Goal: Transaction & Acquisition: Subscribe to service/newsletter

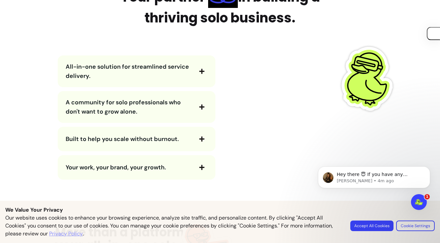
scroll to position [799, 0]
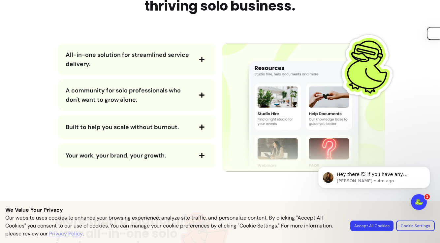
click at [194, 57] on button "All-in-one solution for streamlined service delivery." at bounding box center [137, 59] width 142 height 18
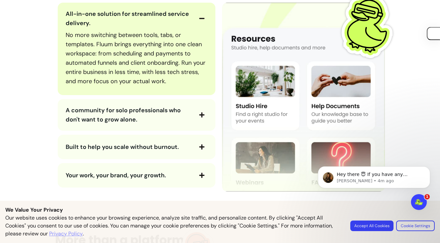
scroll to position [841, 0]
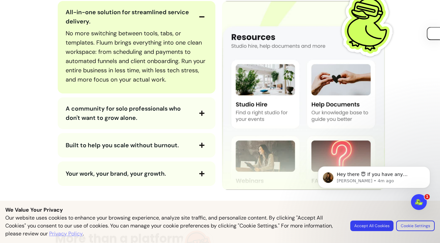
click at [155, 112] on span "A community for solo professionals who don't want to grow alone." at bounding box center [129, 113] width 127 height 18
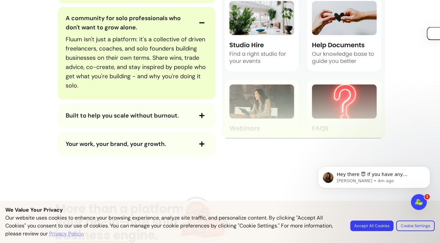
scroll to position [944, 0]
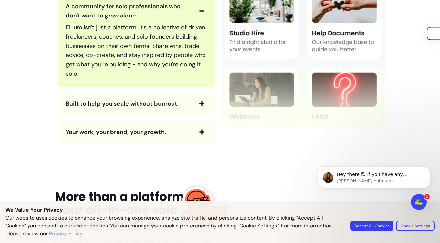
click at [155, 102] on span "Built to help you scale without burnout." at bounding box center [122, 104] width 113 height 8
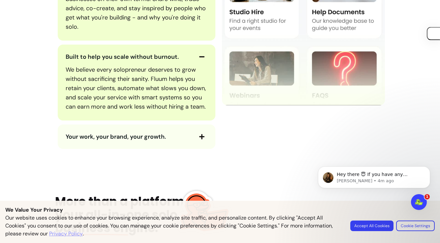
scroll to position [1011, 0]
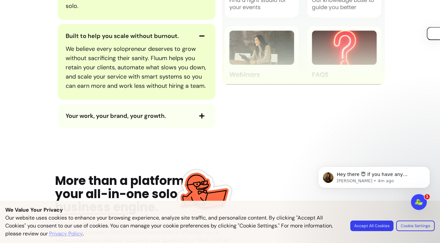
click at [152, 116] on span "Your work, your brand, your growth." at bounding box center [116, 116] width 100 height 8
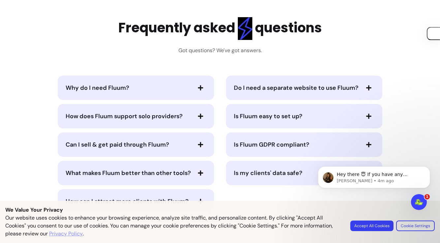
scroll to position [1706, 0]
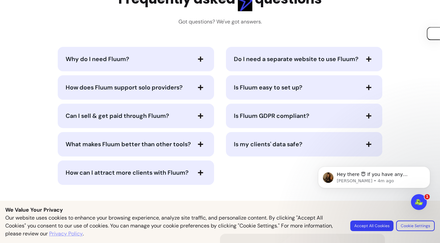
click at [174, 62] on span "Why do I need Fluum?" at bounding box center [128, 58] width 125 height 9
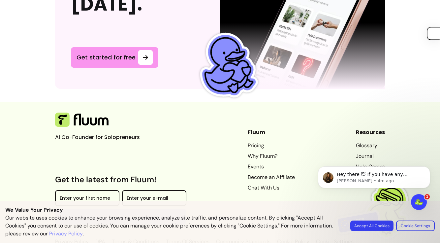
scroll to position [2144, 0]
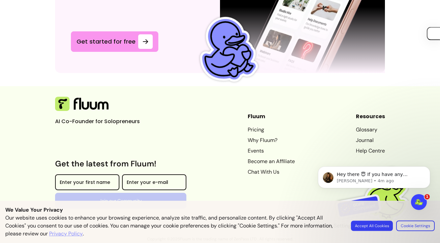
click at [382, 229] on button "Accept All Cookies" at bounding box center [372, 225] width 42 height 10
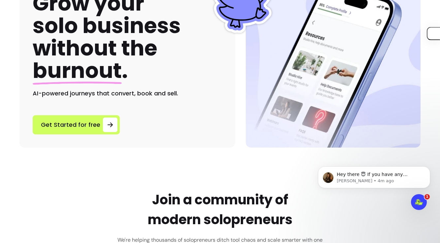
scroll to position [0, 0]
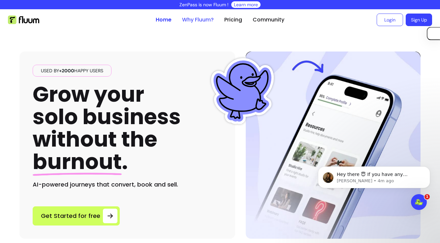
click at [203, 22] on link "Why Fluum?" at bounding box center [198, 20] width 32 height 8
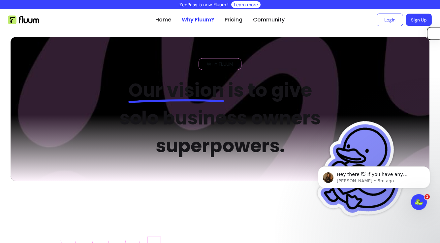
click at [418, 20] on link "Sign Up" at bounding box center [419, 20] width 26 height 12
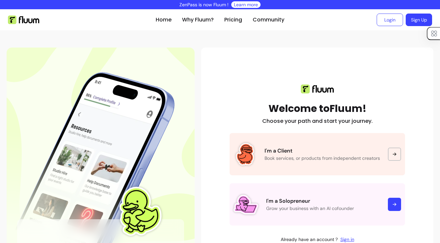
scroll to position [51, 0]
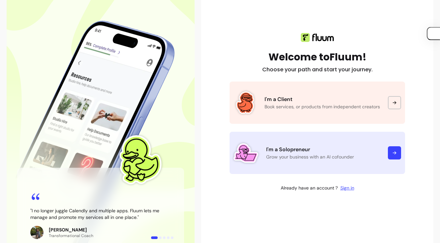
click at [297, 145] on p "I'm a Solopreneur" at bounding box center [323, 149] width 114 height 8
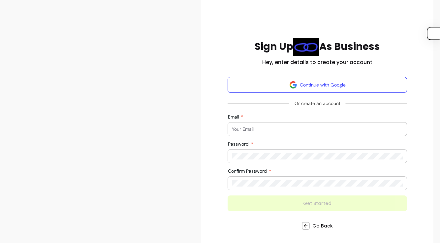
scroll to position [77, 0]
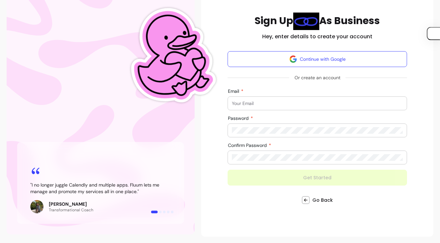
click at [283, 96] on div "Email" at bounding box center [317, 103] width 179 height 14
click at [281, 100] on input "Email" at bounding box center [317, 103] width 171 height 7
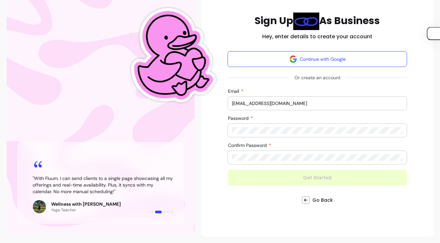
type input "sophia@trustfund.vc"
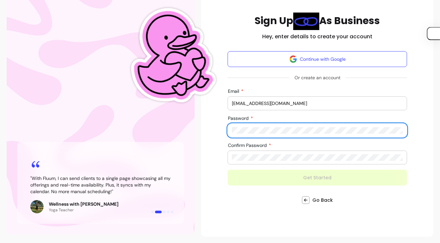
click at [0, 242] on com-1password-button at bounding box center [0, 243] width 0 height 0
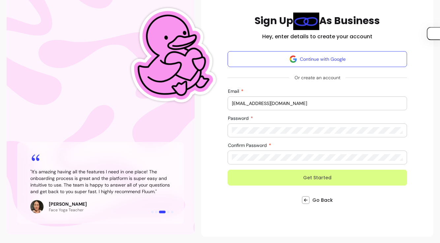
click at [291, 181] on button "Get Started" at bounding box center [317, 178] width 179 height 16
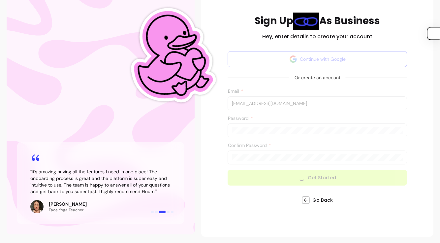
scroll to position [75, 0]
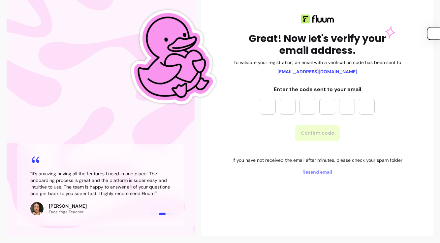
click at [271, 106] on input "Please enter OTP character 1" at bounding box center [268, 107] width 16 height 16
paste input "*"
type input "*"
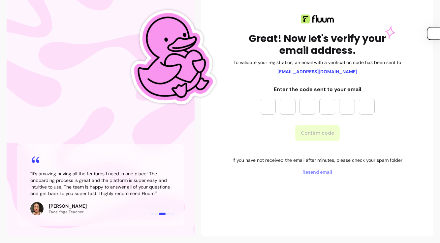
type input "*"
click at [320, 137] on button "Confirm code" at bounding box center [317, 133] width 43 height 16
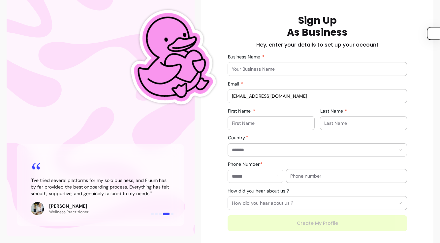
click at [281, 70] on input "Business Name" at bounding box center [317, 69] width 171 height 7
type input "Trust Fund"
type input "sophia@sophiaamoruso.com"
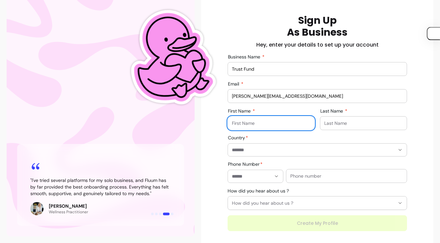
type input "Sophia"
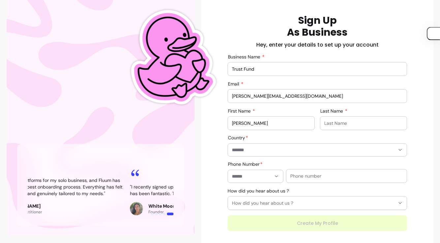
type input "Amoruso"
type input "**********"
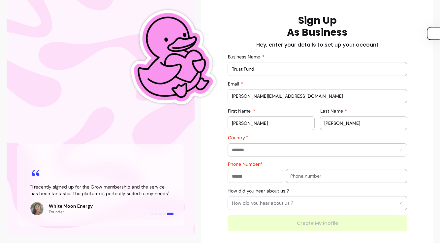
click at [243, 153] on div at bounding box center [317, 149] width 171 height 13
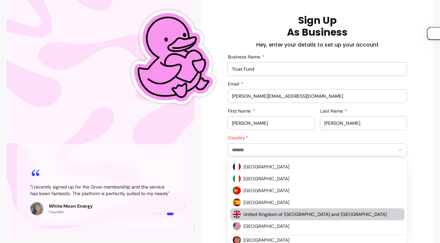
click at [250, 214] on span "United Kingdom of Great Britain and Northern Ireland" at bounding box center [319, 214] width 152 height 7
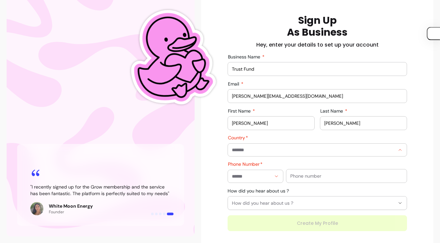
type input "**********"
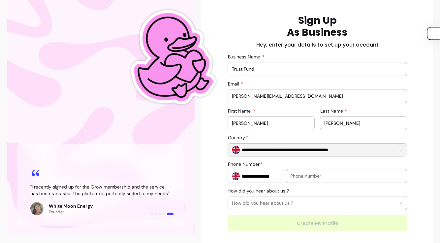
scroll to position [102, 0]
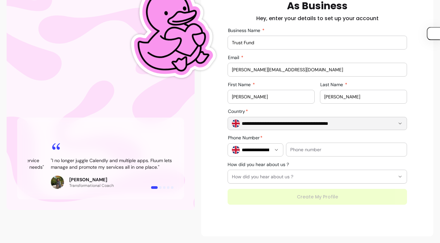
click at [297, 153] on div at bounding box center [346, 149] width 112 height 13
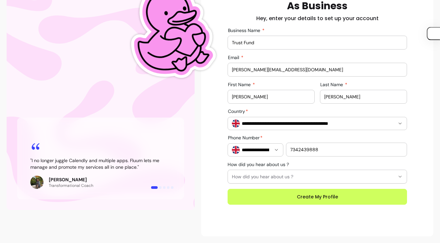
type input "7342439888"
click at [285, 172] on button "How did you hear about us ?" at bounding box center [317, 176] width 179 height 13
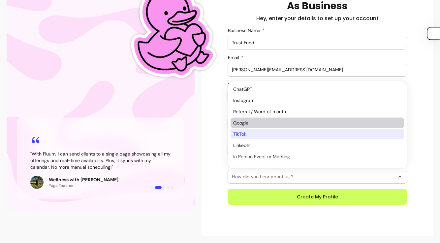
scroll to position [7, 0]
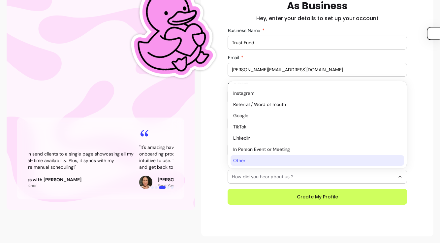
click at [266, 160] on span "Other" at bounding box center [314, 160] width 162 height 7
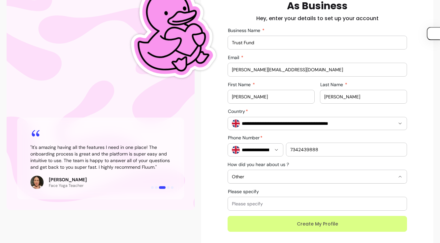
click at [266, 224] on button "Create My Profile" at bounding box center [317, 224] width 179 height 16
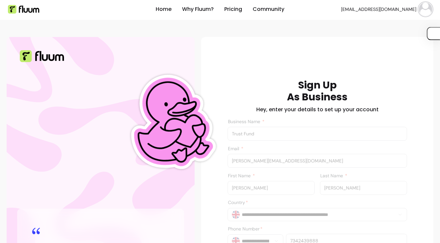
scroll to position [0, 0]
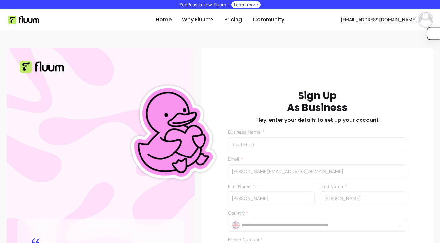
type input "sophia@trustfund.vc"
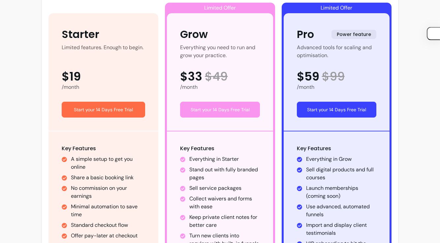
scroll to position [110, 0]
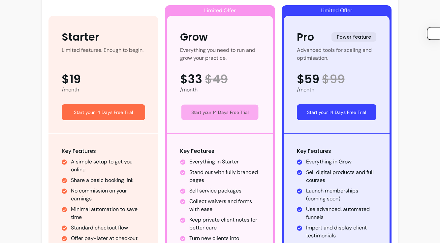
click at [215, 113] on button "Start your 14 Days Free Trial" at bounding box center [219, 113] width 77 height 16
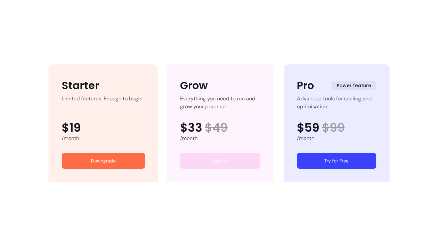
scroll to position [68, 0]
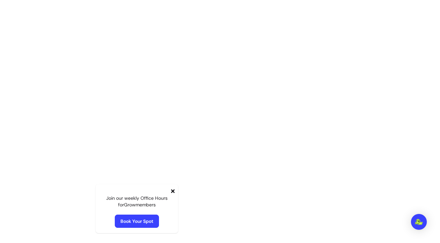
scroll to position [32, 0]
click at [173, 190] on icon at bounding box center [173, 191] width 4 height 4
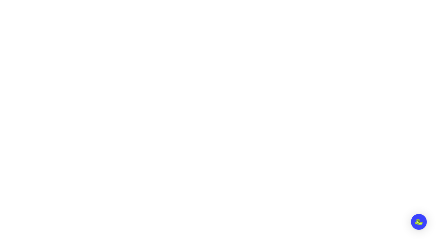
click at [45, 39] on link "My Page" at bounding box center [44, 37] width 72 height 16
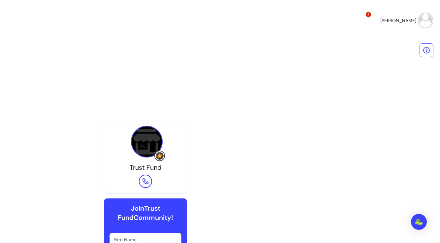
click at [14, 126] on icon at bounding box center [15, 124] width 8 height 8
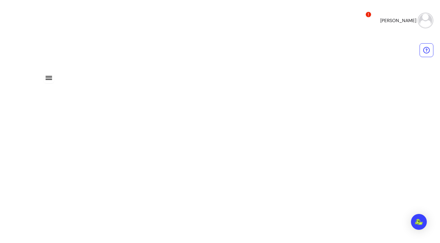
click at [16, 151] on icon at bounding box center [15, 148] width 8 height 8
click at [17, 164] on icon at bounding box center [16, 161] width 8 height 8
click at [23, 180] on div "My Messages" at bounding box center [38, 179] width 33 height 8
click at [29, 167] on div "Clients" at bounding box center [30, 166] width 17 height 8
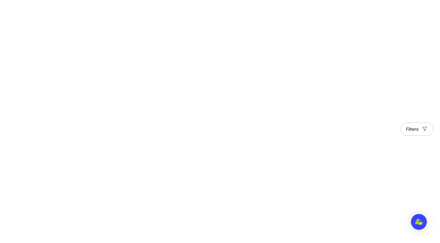
click at [30, 187] on div "Resources" at bounding box center [34, 185] width 25 height 8
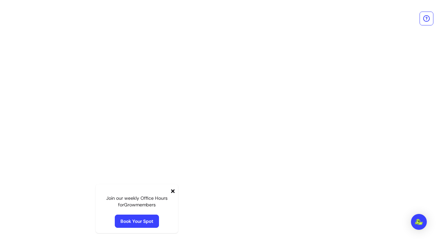
click at [53, 20] on link "Home" at bounding box center [44, 19] width 72 height 16
click at [43, 37] on link "My Page" at bounding box center [44, 37] width 72 height 16
